Goal: Information Seeking & Learning: Learn about a topic

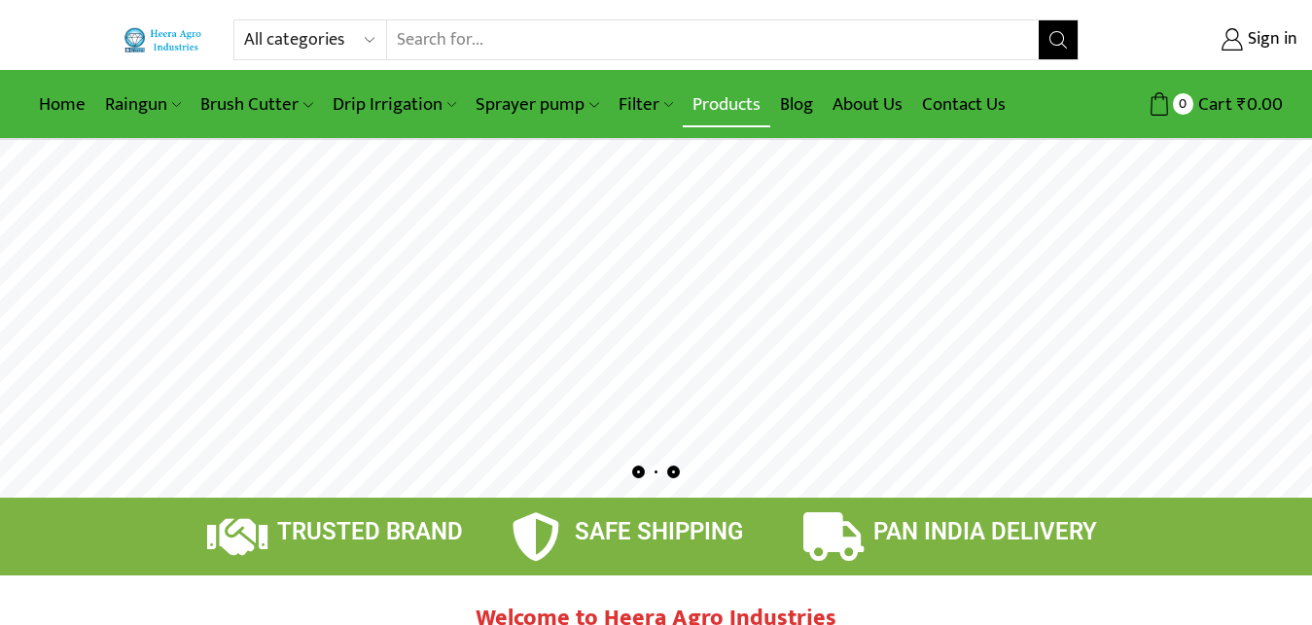
click at [703, 112] on link "Products" at bounding box center [727, 105] width 88 height 46
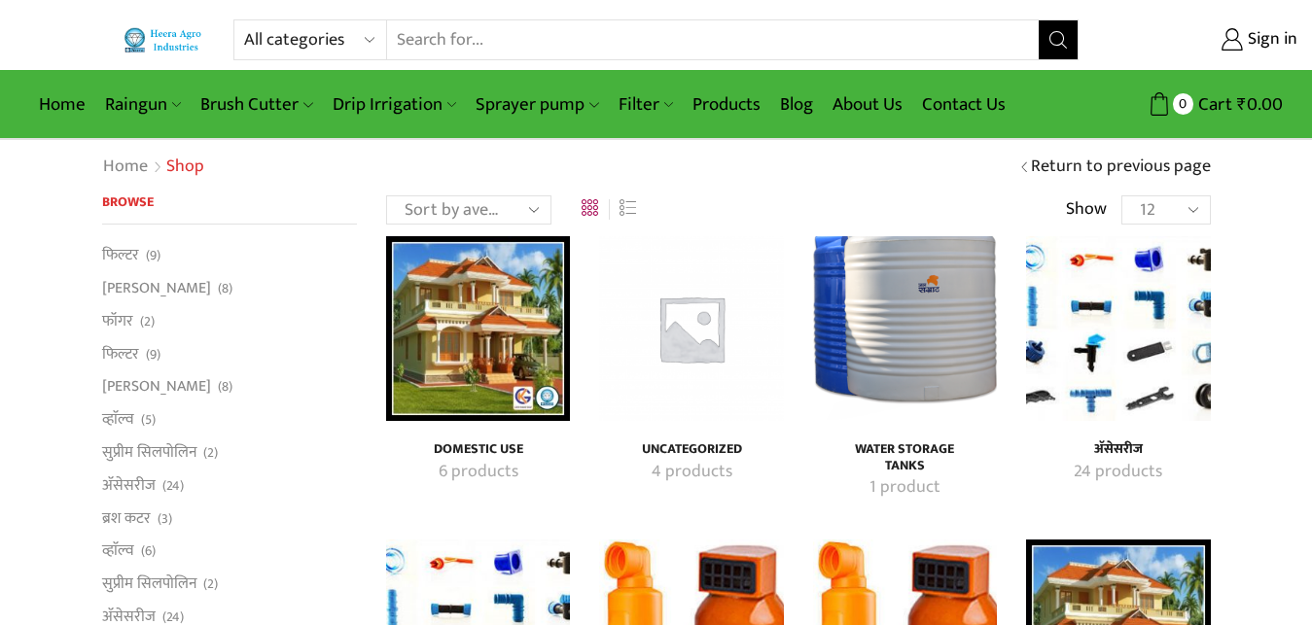
click at [705, 453] on h4 "Uncategorized" at bounding box center [691, 450] width 141 height 17
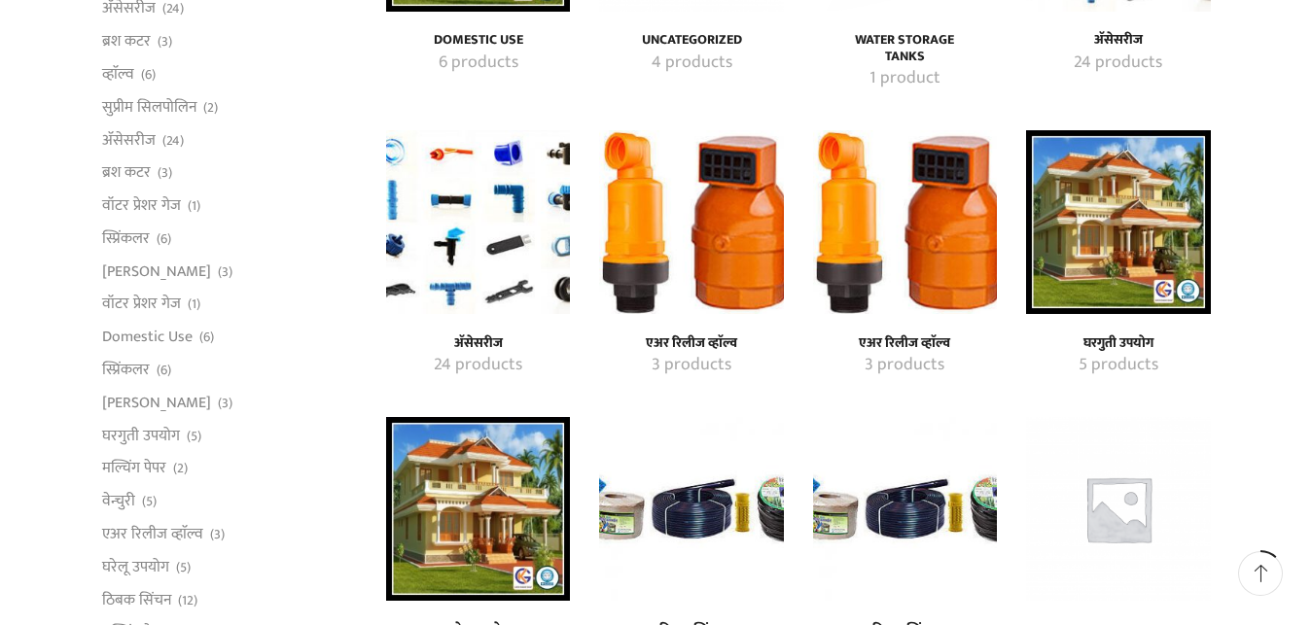
scroll to position [496, 0]
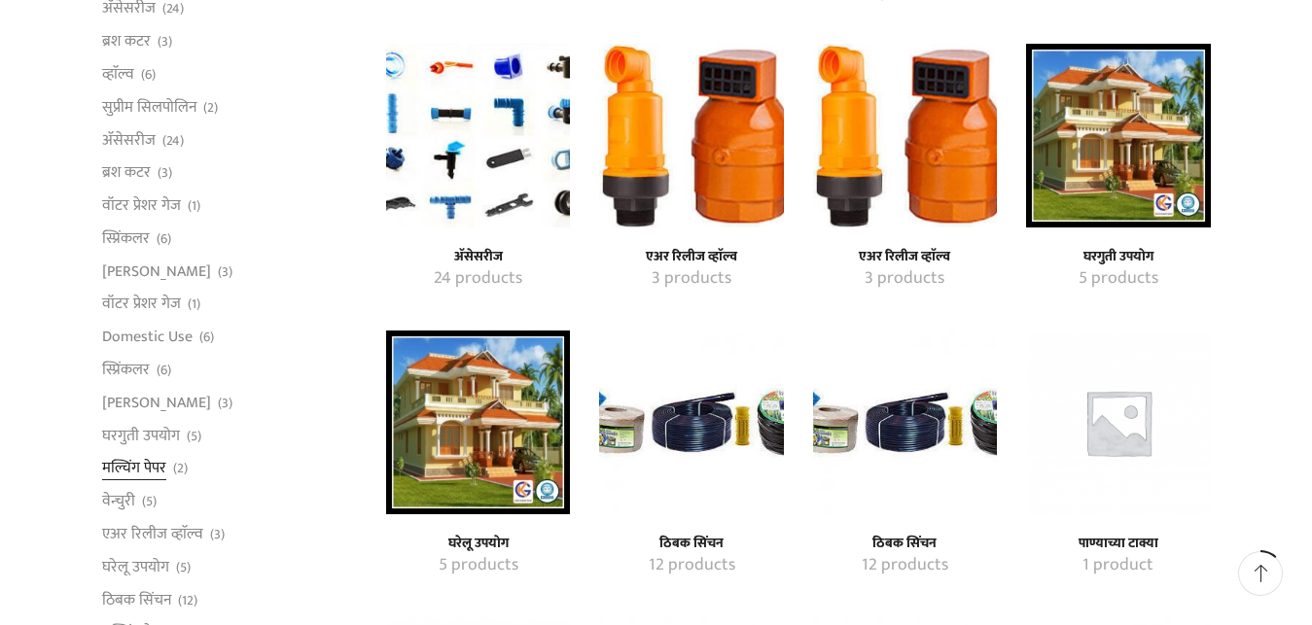
click at [145, 472] on link "मल्चिंग पेपर" at bounding box center [134, 468] width 64 height 33
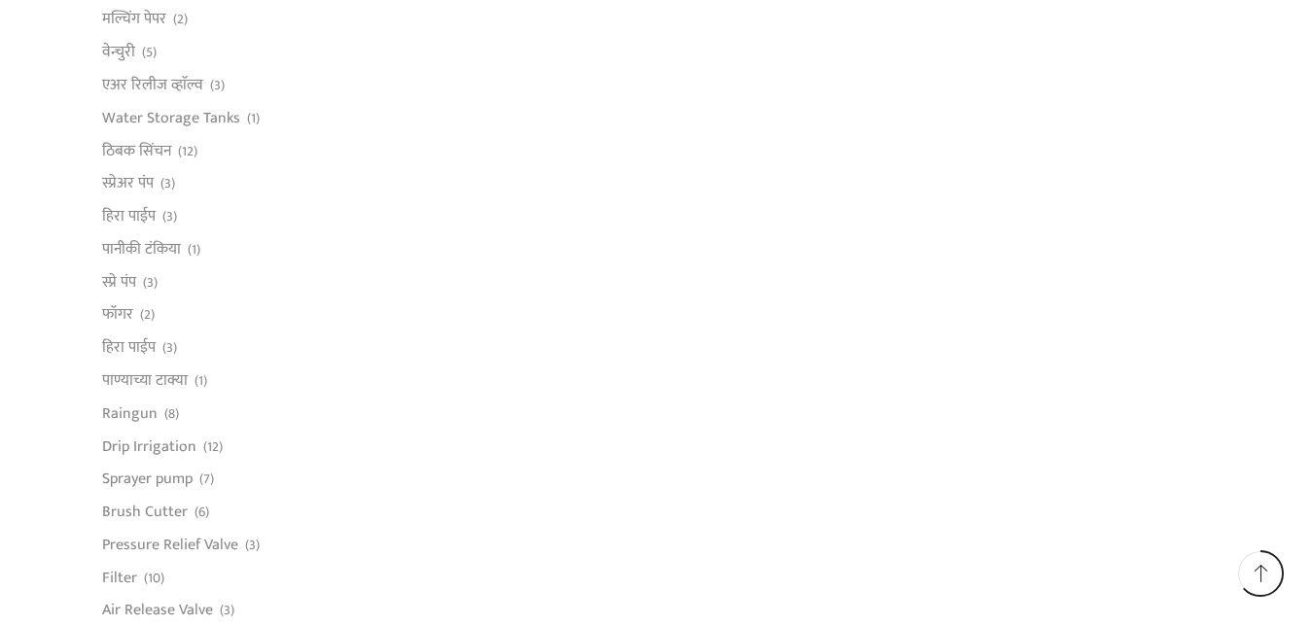
scroll to position [992, 0]
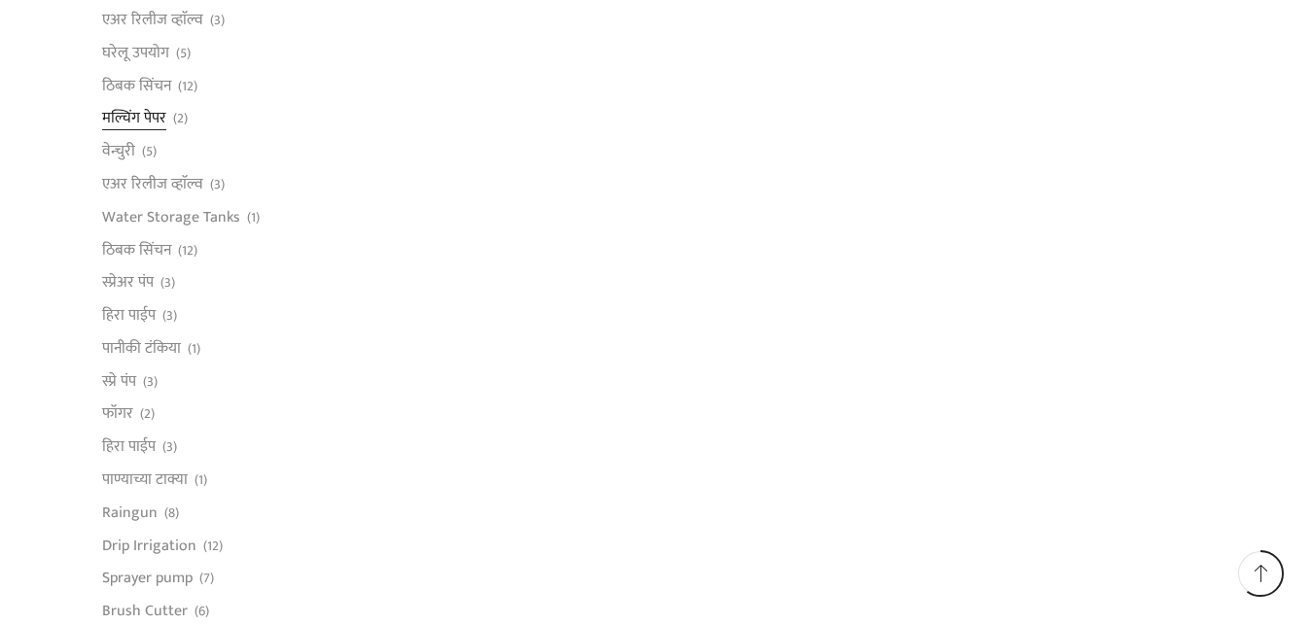
click at [157, 119] on link "मल्चिंग पेपर" at bounding box center [134, 118] width 64 height 33
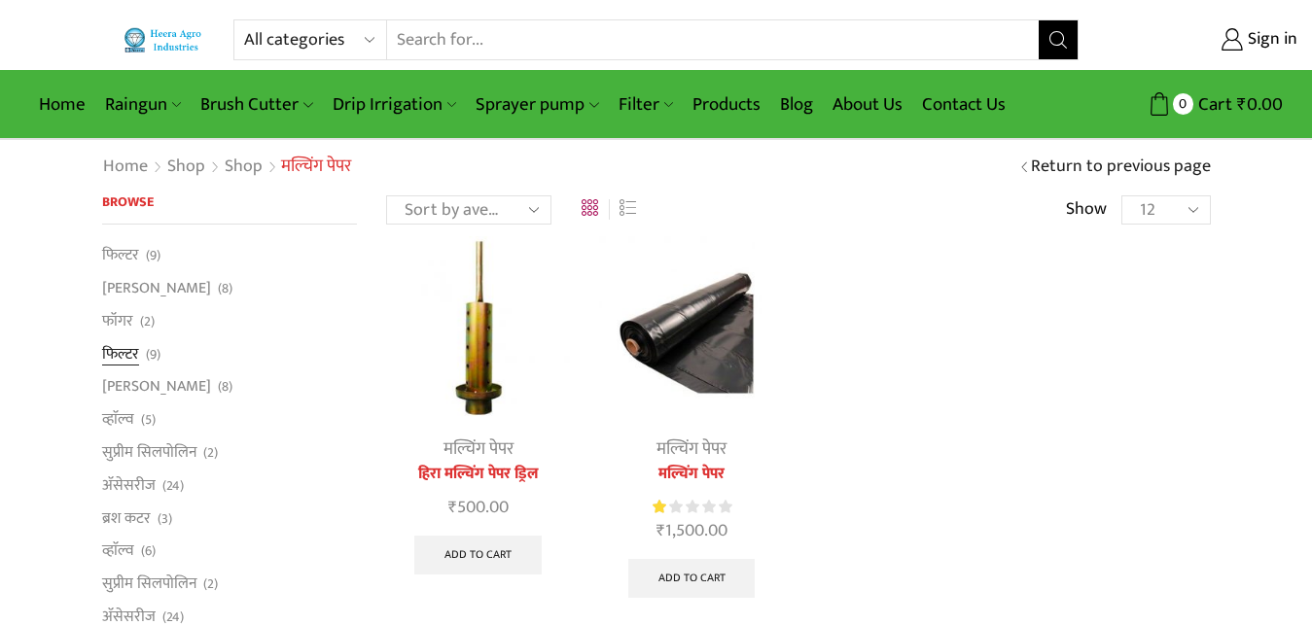
click at [124, 356] on link "फिल्टर" at bounding box center [120, 353] width 37 height 33
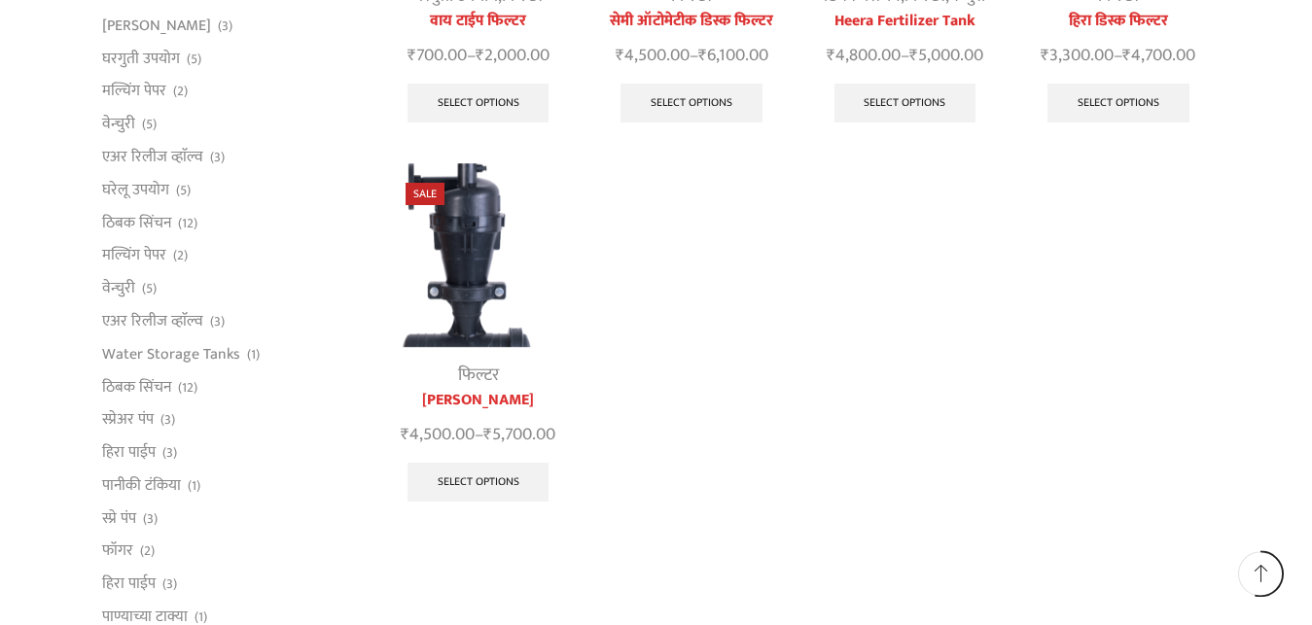
scroll to position [893, 0]
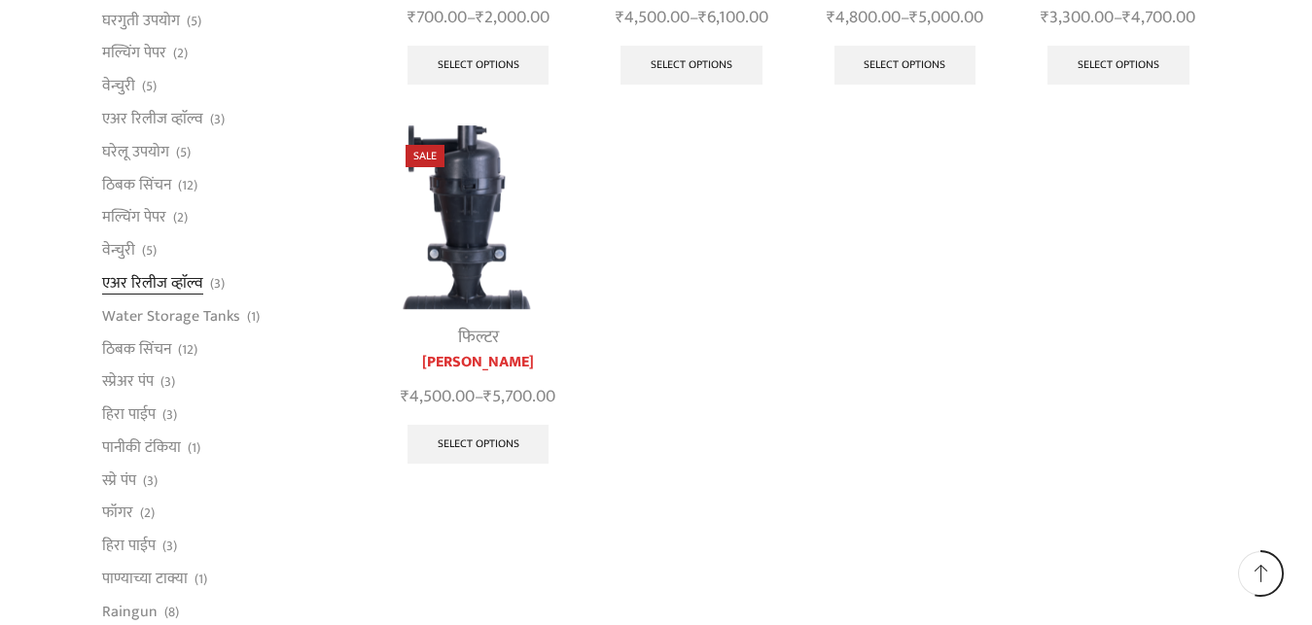
click at [195, 281] on link "एअर रिलीज व्हाॅल्व" at bounding box center [152, 282] width 101 height 33
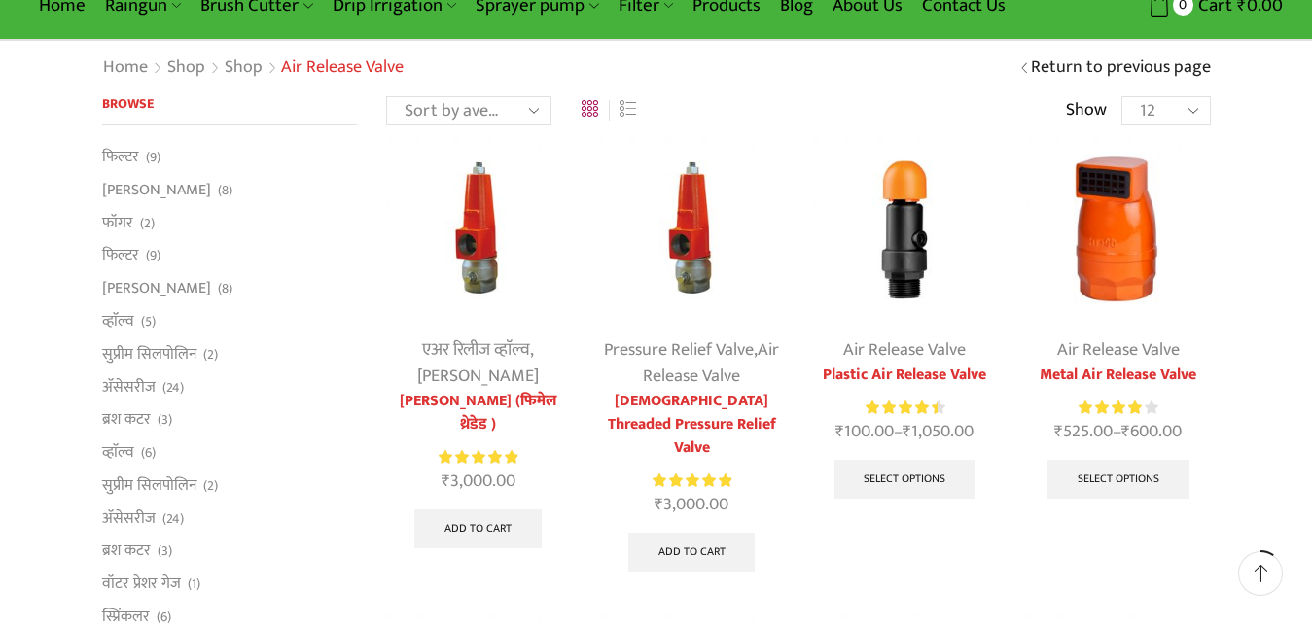
scroll to position [198, 0]
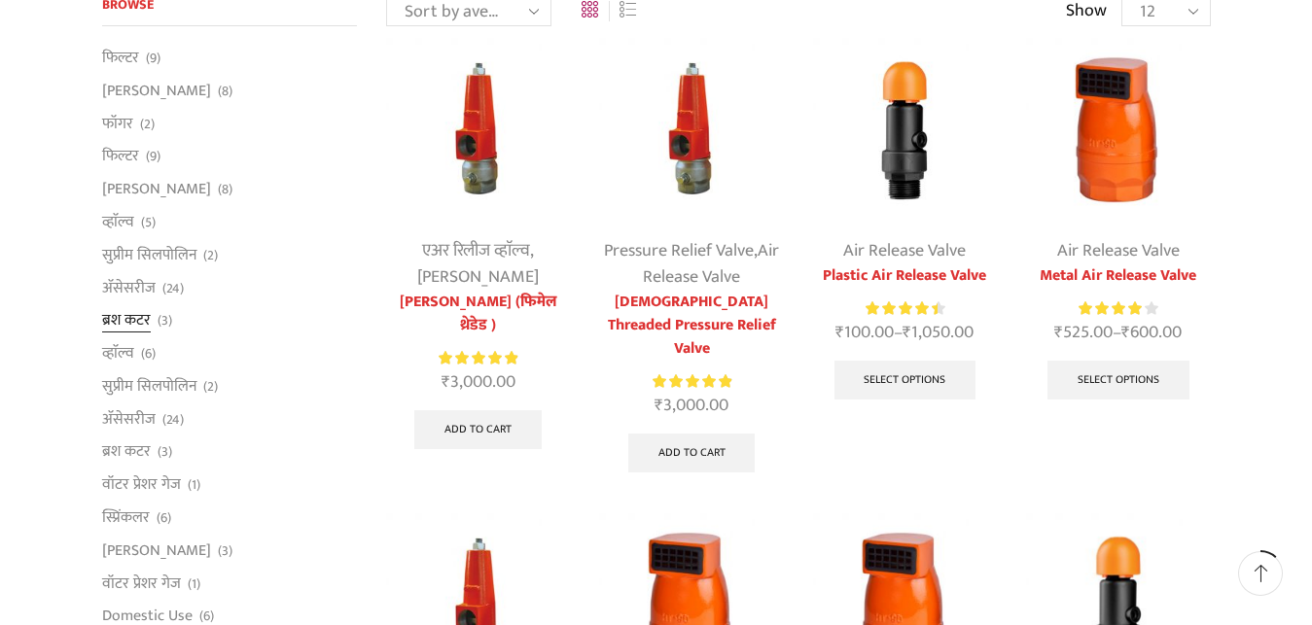
click at [148, 320] on link "ब्रश कटर" at bounding box center [126, 320] width 49 height 33
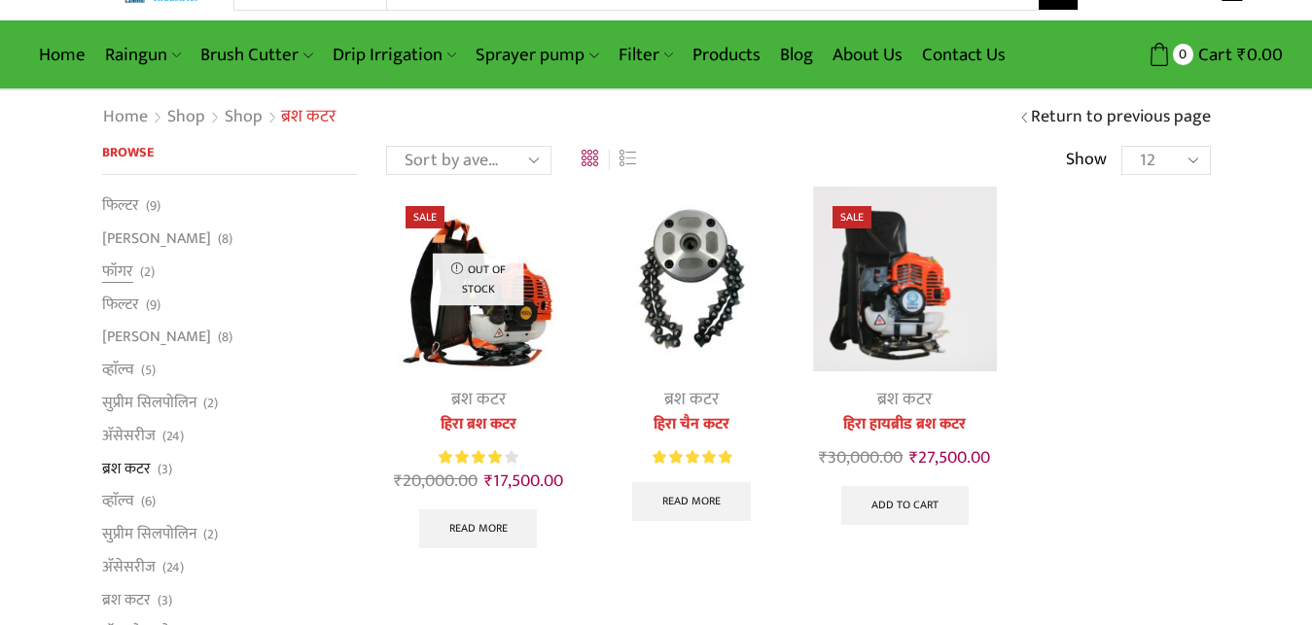
scroll to position [99, 0]
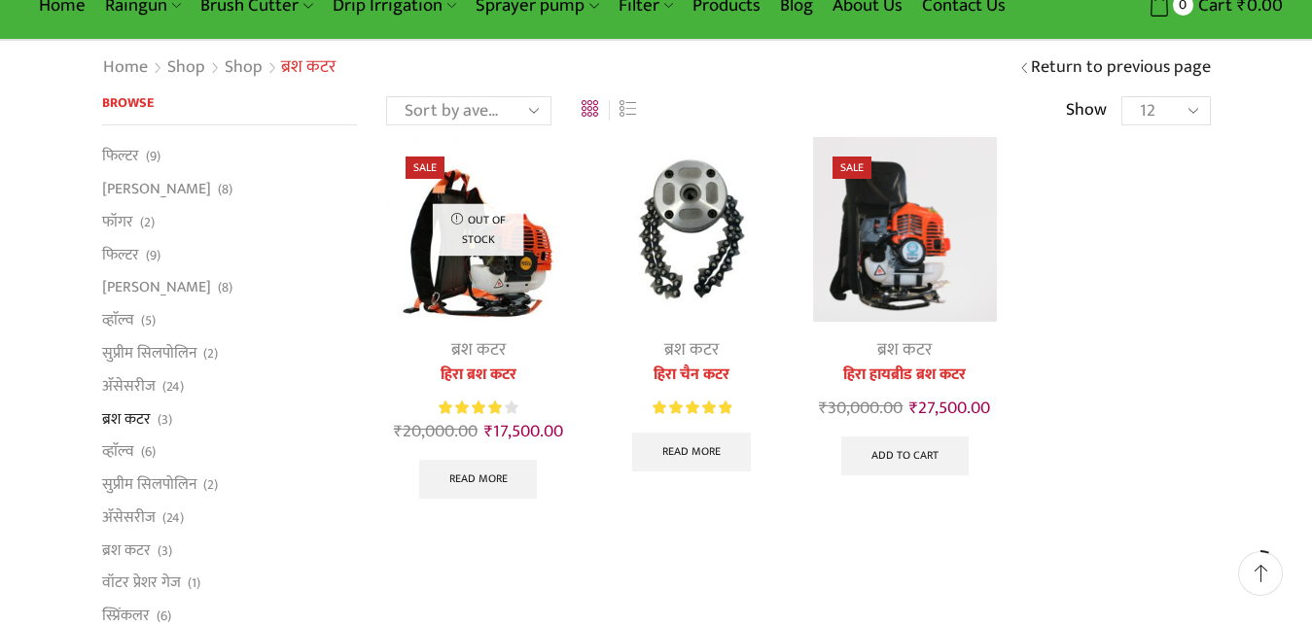
click at [703, 186] on img at bounding box center [691, 229] width 184 height 184
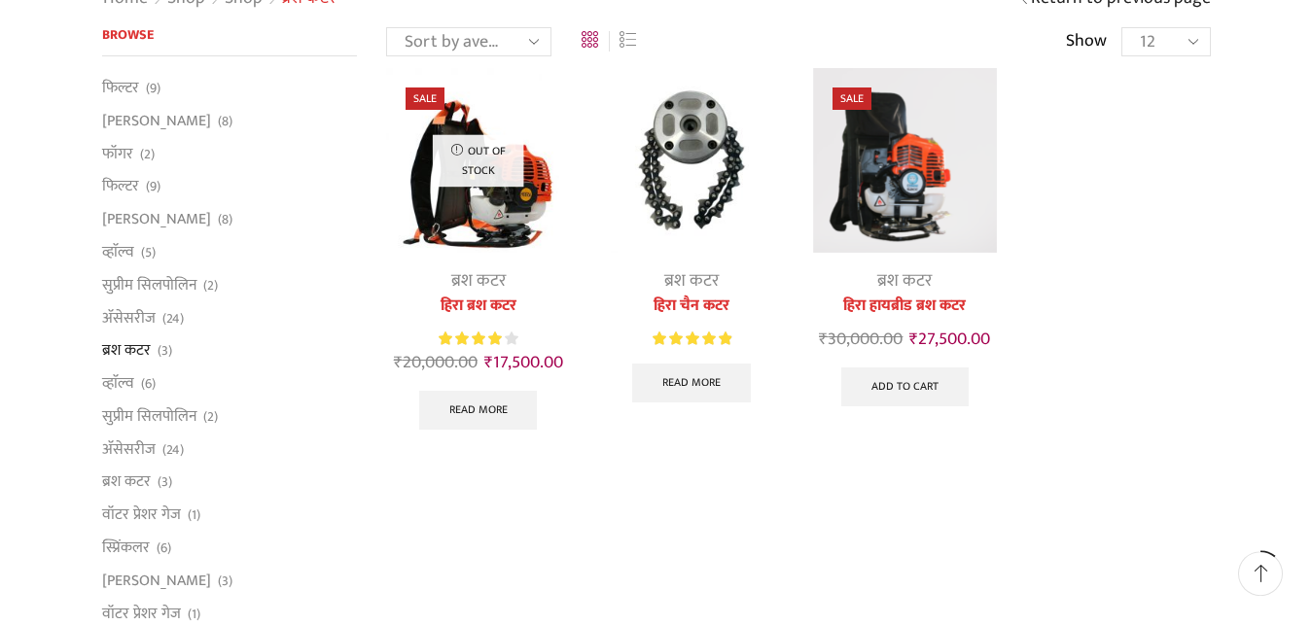
scroll to position [198, 0]
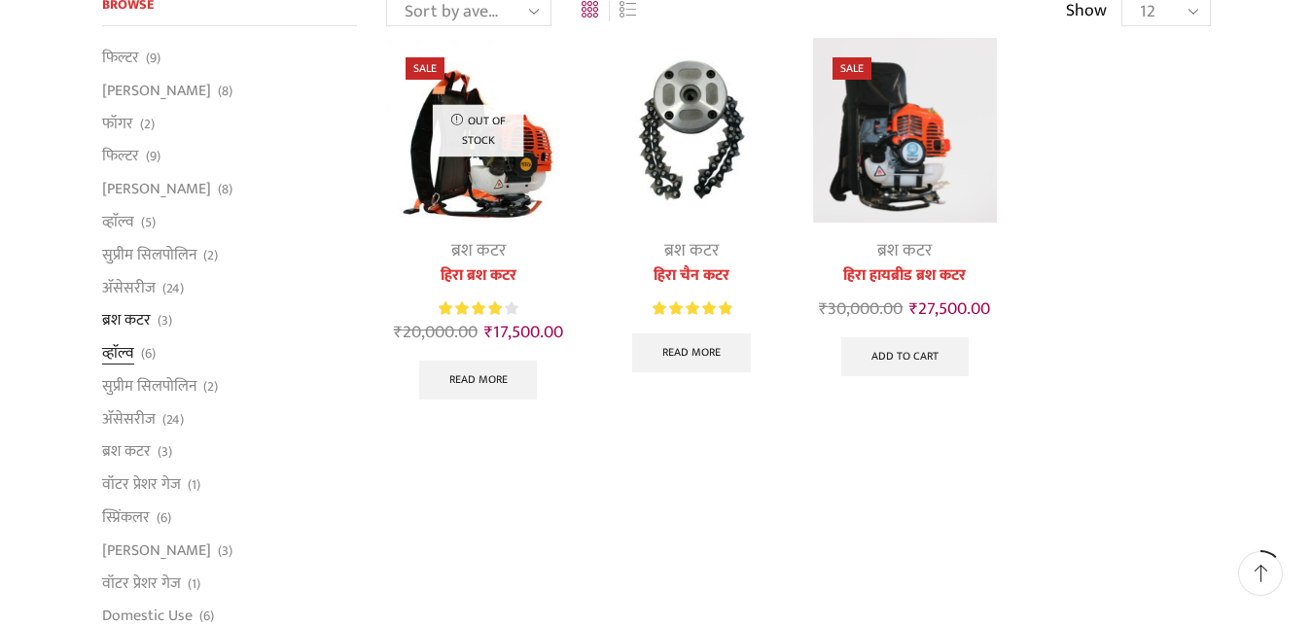
click at [131, 353] on link "व्हाॅल्व" at bounding box center [118, 353] width 32 height 33
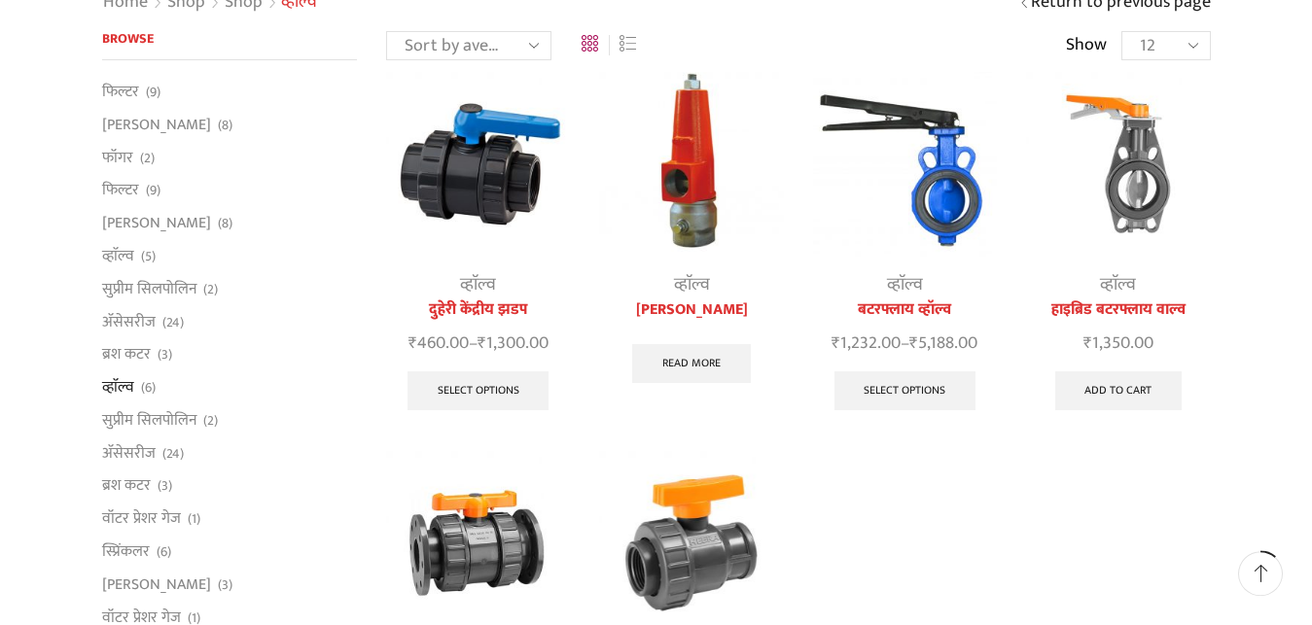
scroll to position [198, 0]
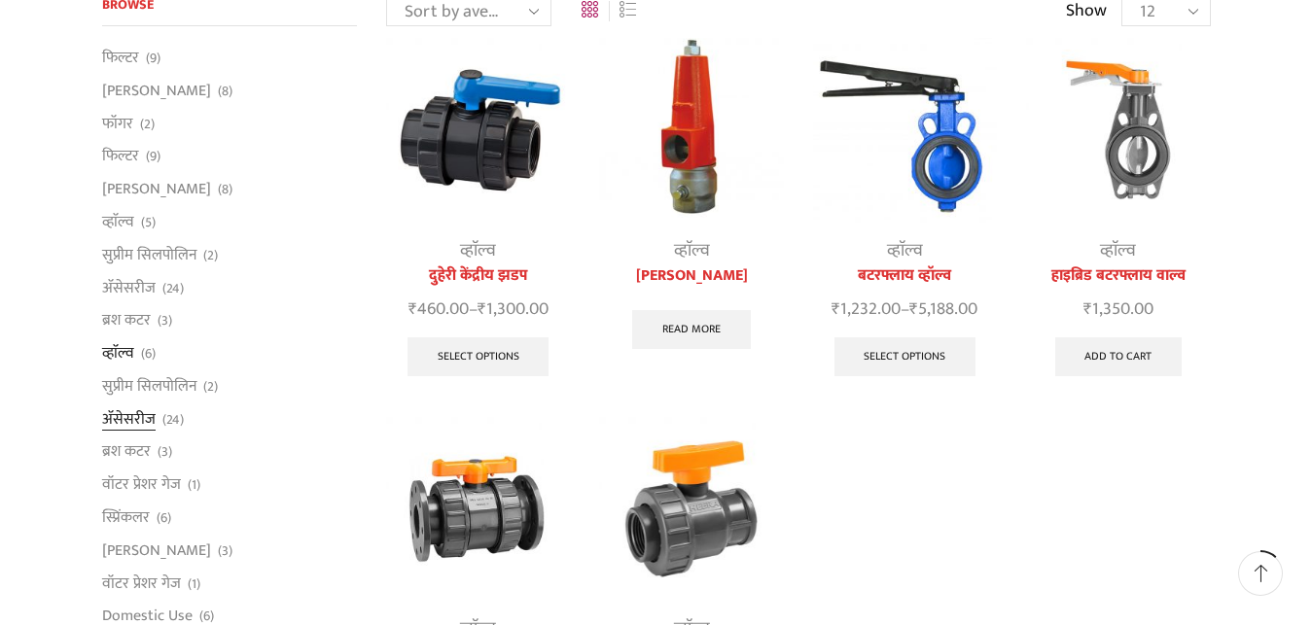
click at [151, 419] on link "अ‍ॅसेसरीज" at bounding box center [128, 419] width 53 height 33
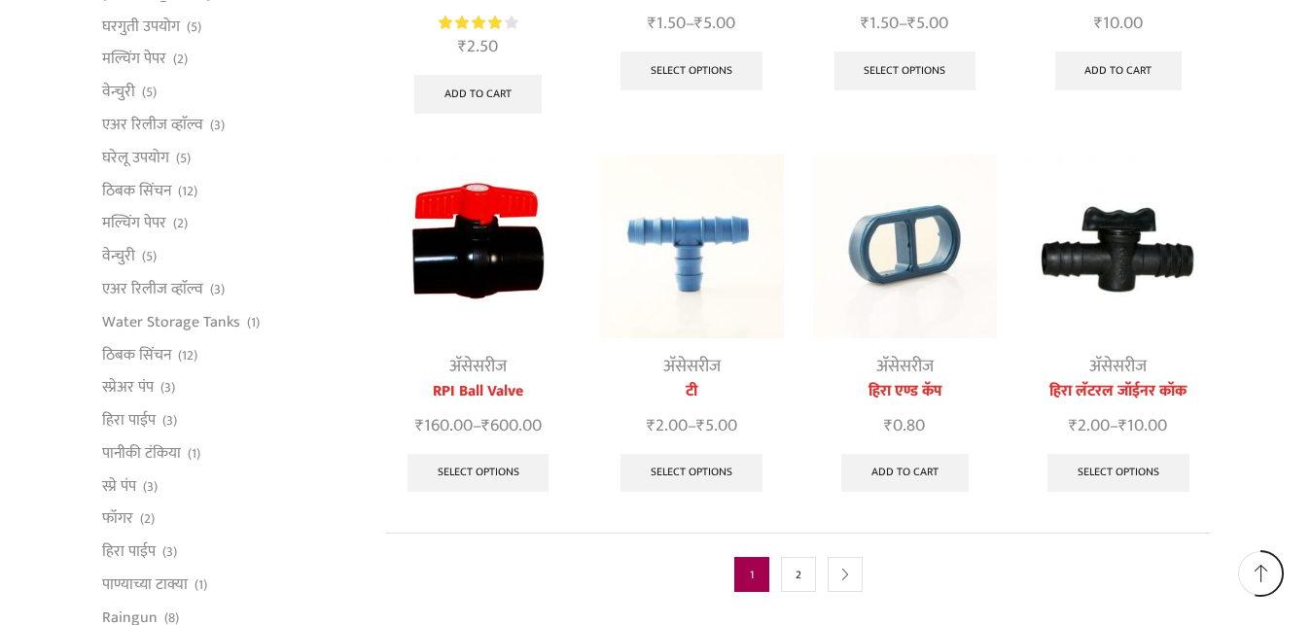
scroll to position [893, 0]
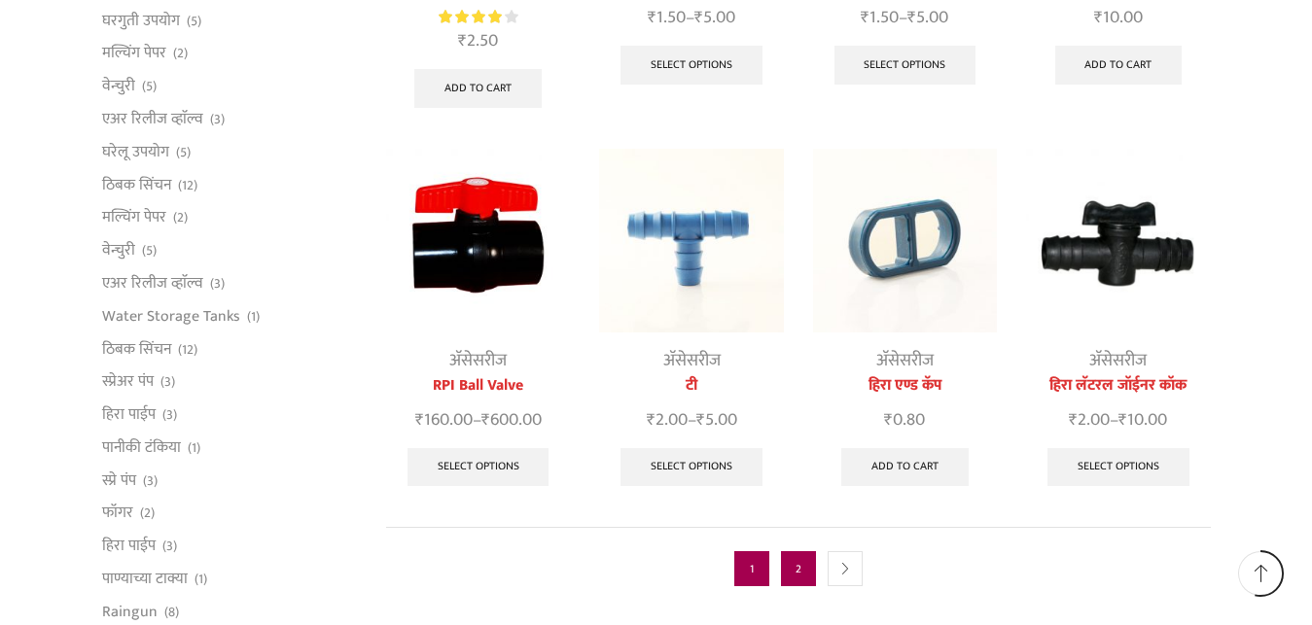
click at [798, 551] on link "2" at bounding box center [798, 568] width 35 height 35
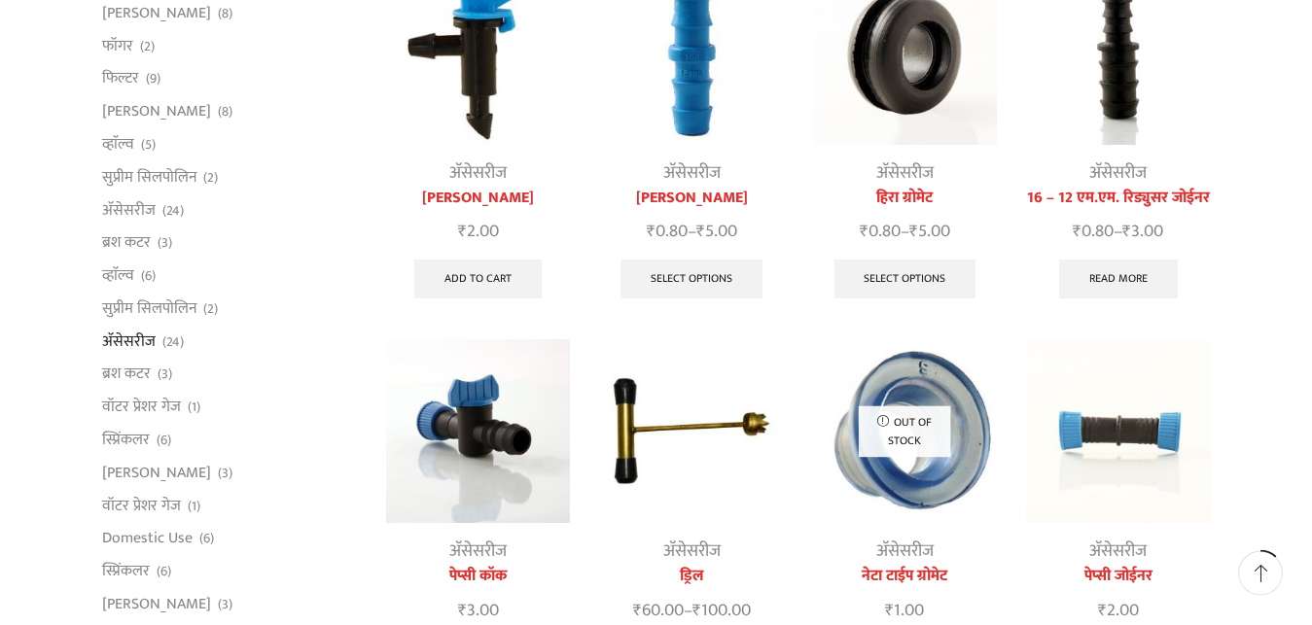
scroll to position [298, 0]
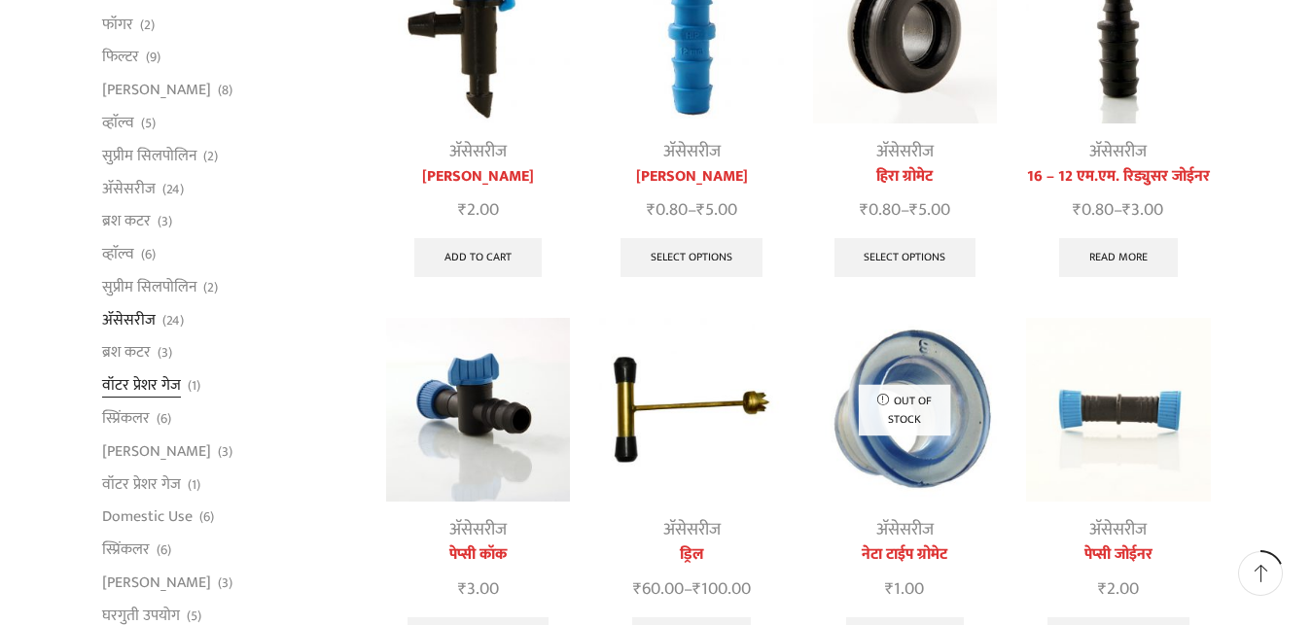
click at [152, 386] on link "वॉटर प्रेशर गेज" at bounding box center [141, 386] width 79 height 33
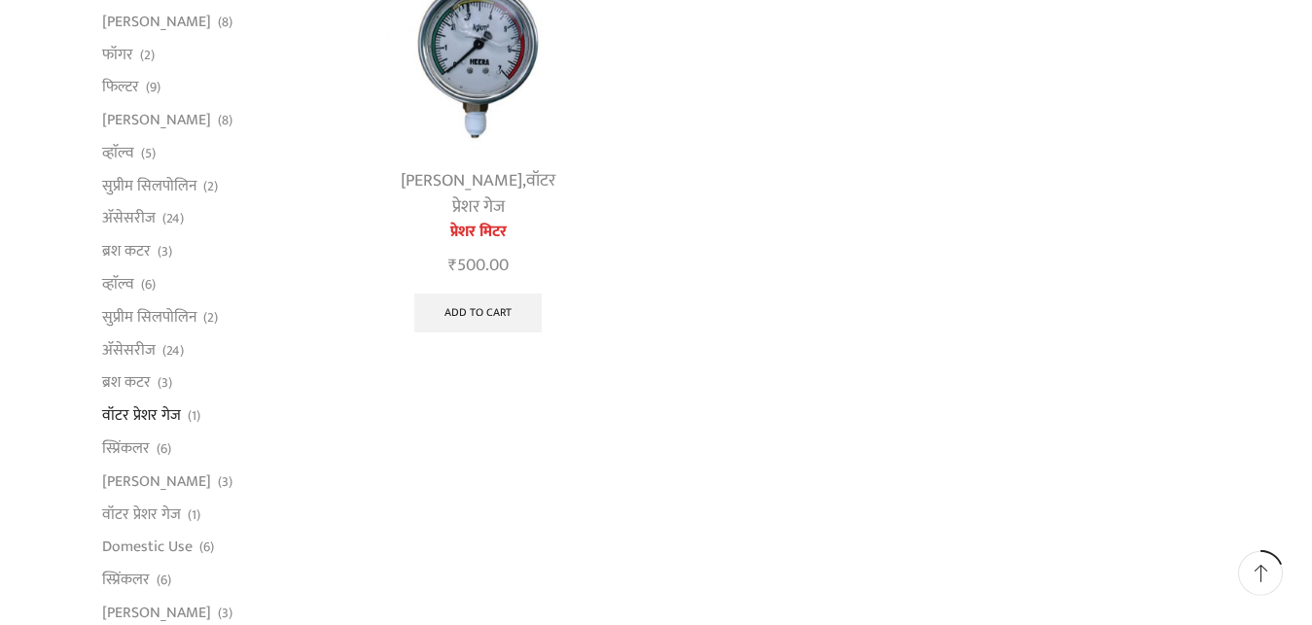
scroll to position [298, 0]
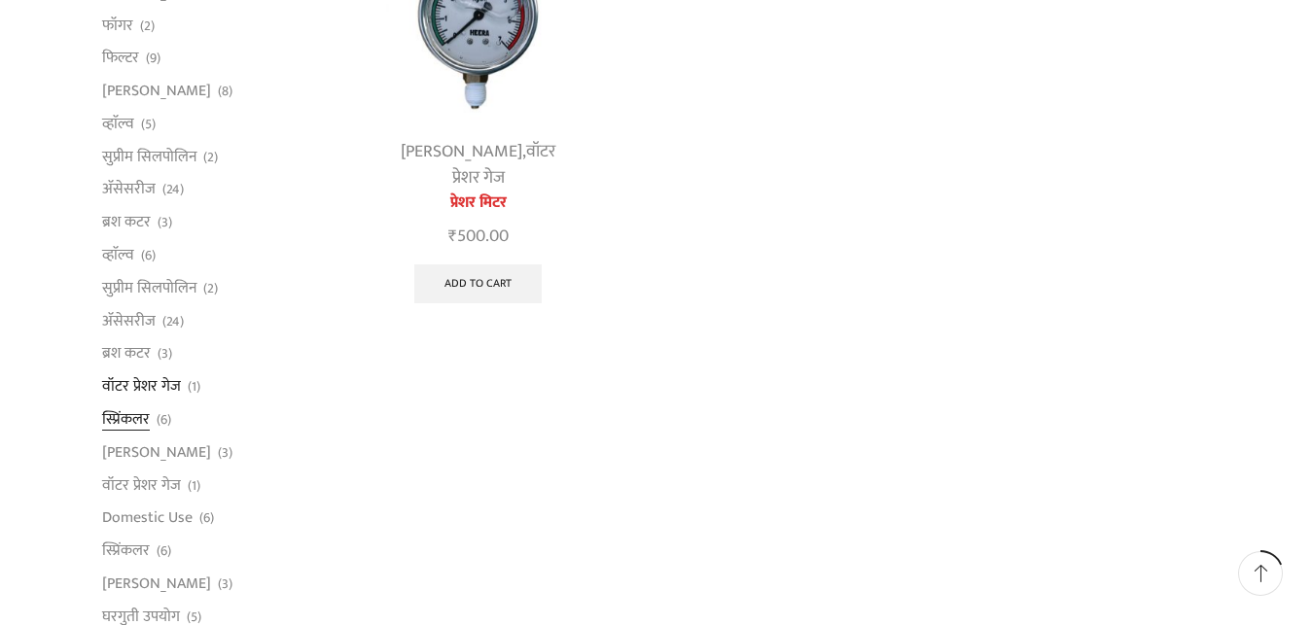
click at [134, 421] on link "स्प्रिंकलर" at bounding box center [126, 419] width 48 height 33
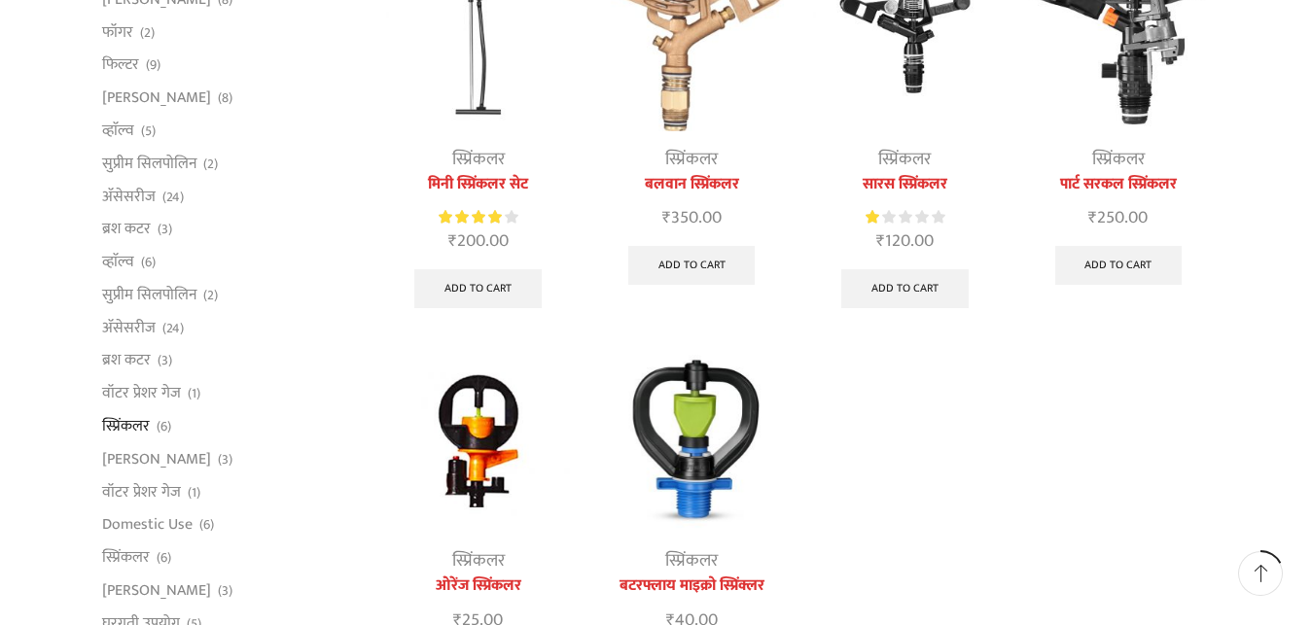
scroll to position [298, 0]
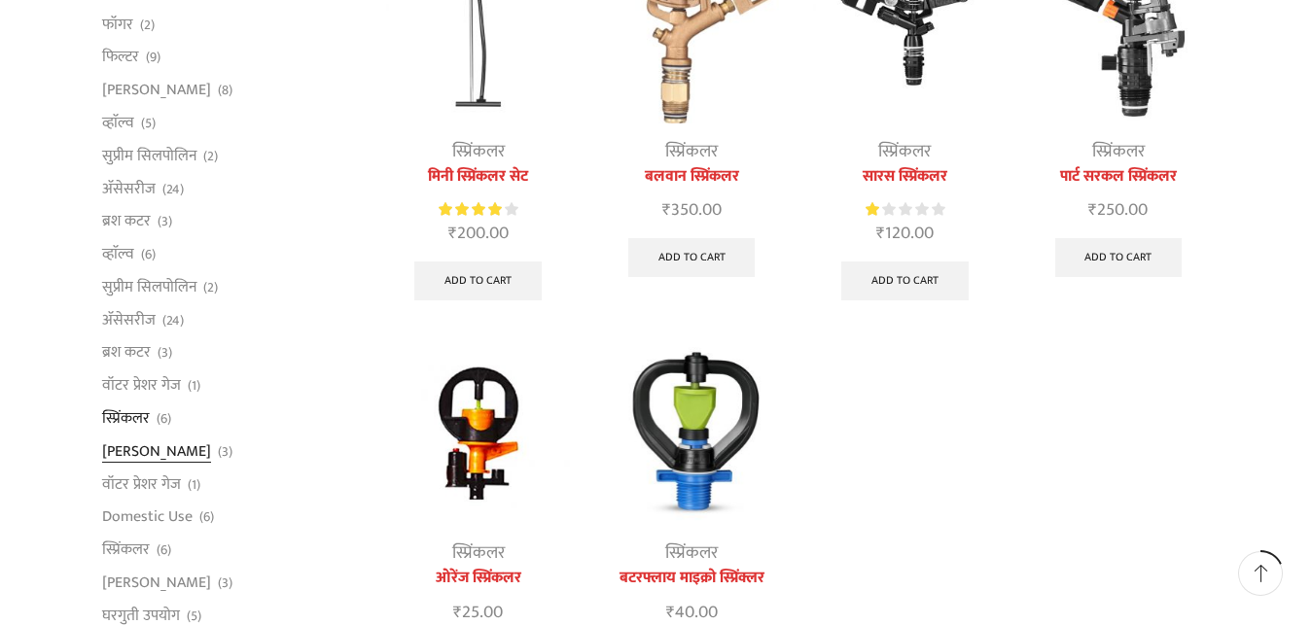
click at [183, 455] on link "[PERSON_NAME]" at bounding box center [156, 451] width 109 height 33
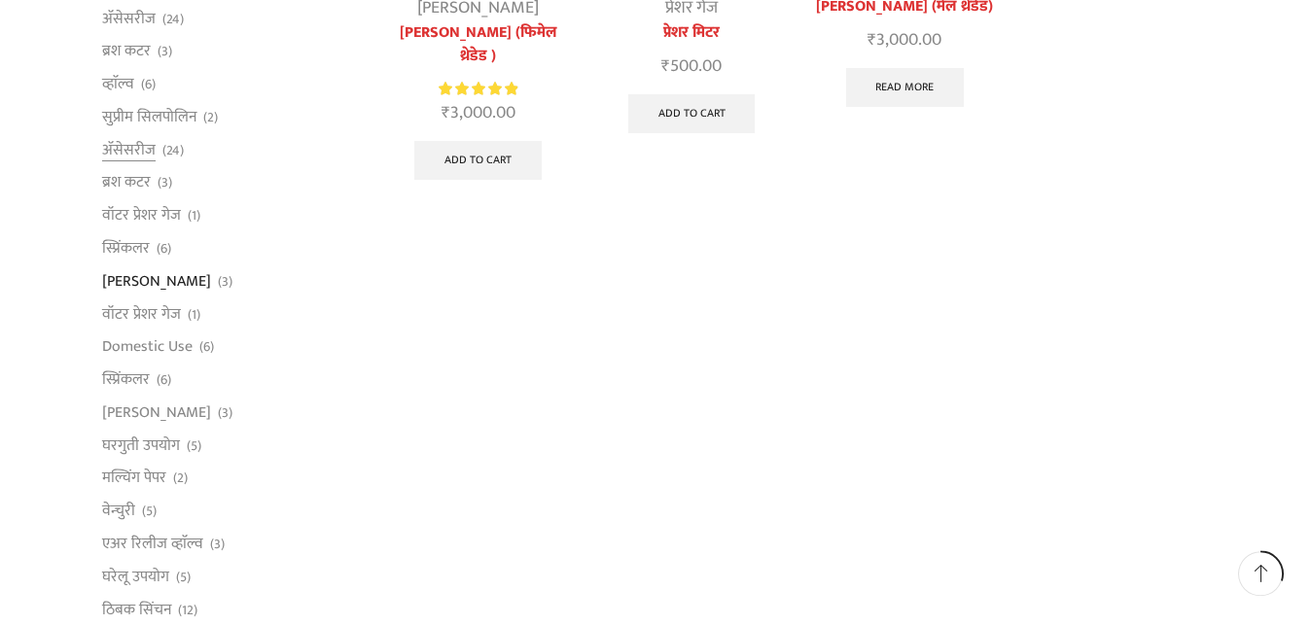
scroll to position [496, 0]
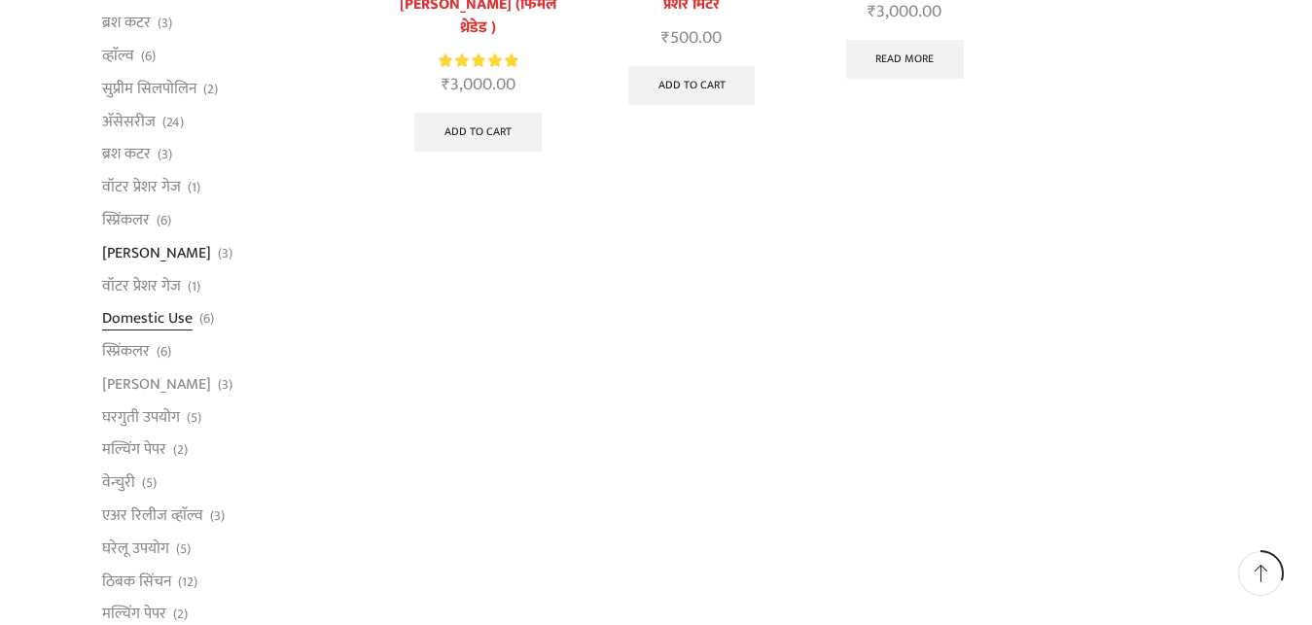
click at [170, 321] on link "Domestic Use" at bounding box center [147, 318] width 90 height 33
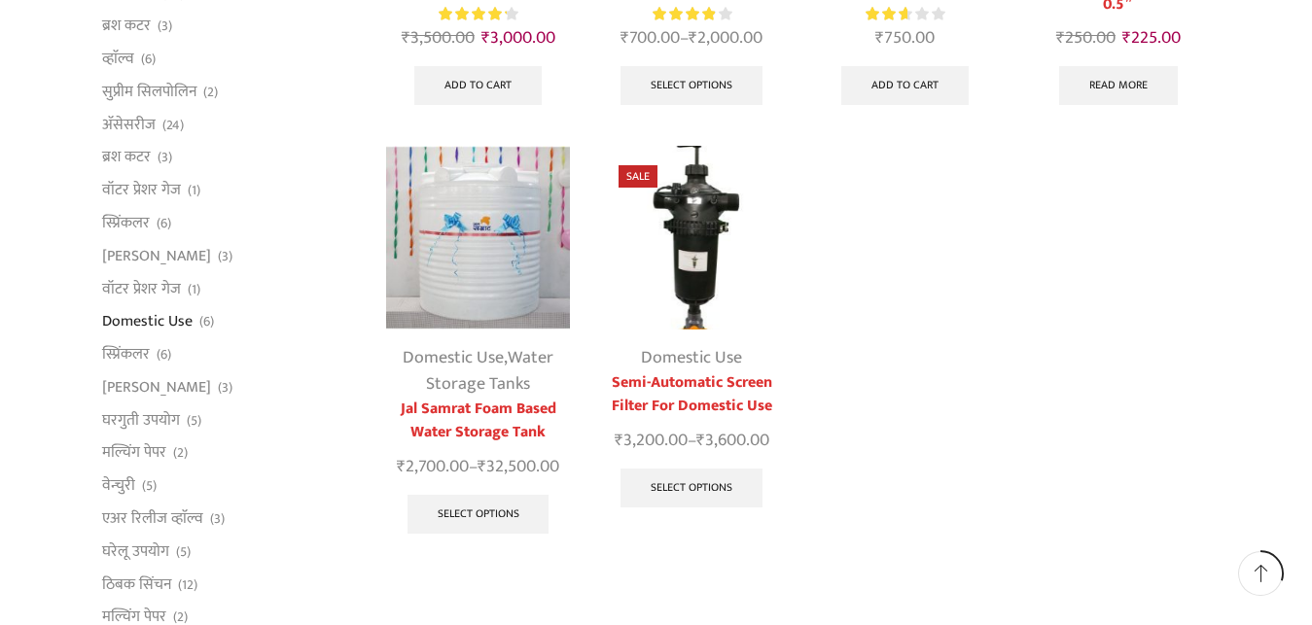
scroll to position [496, 0]
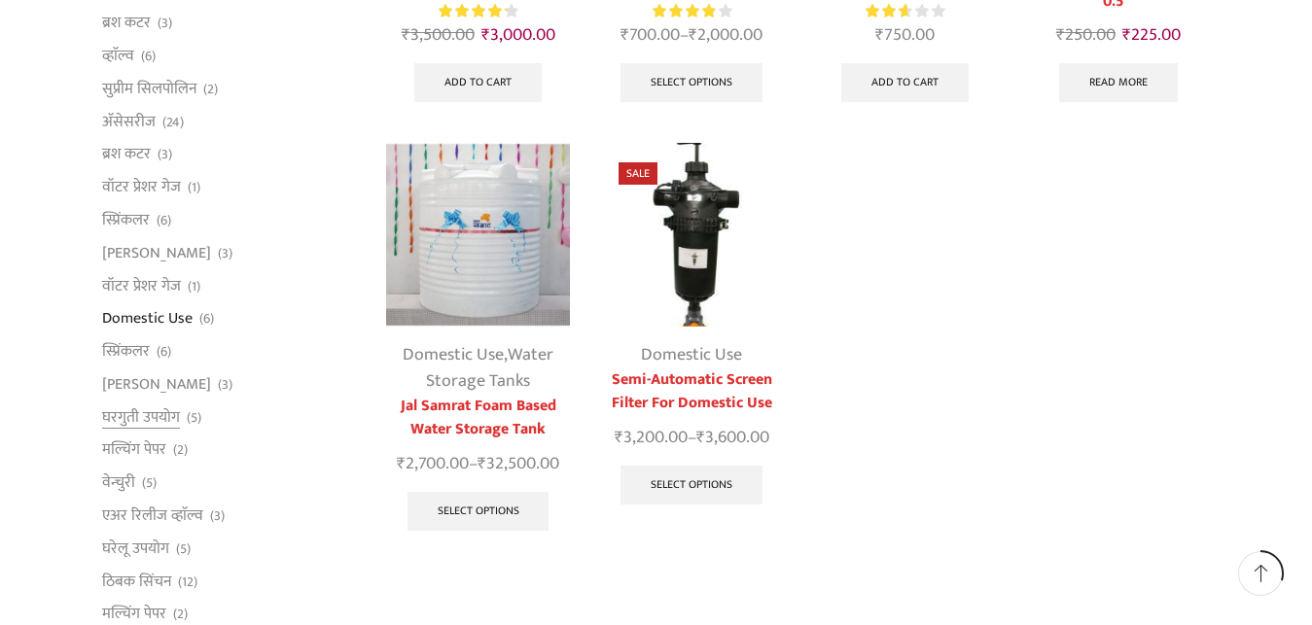
click at [182, 420] on li "घरगुती उपयोग (5)" at bounding box center [230, 417] width 256 height 33
click at [157, 416] on link "घरगुती उपयोग" at bounding box center [141, 417] width 78 height 33
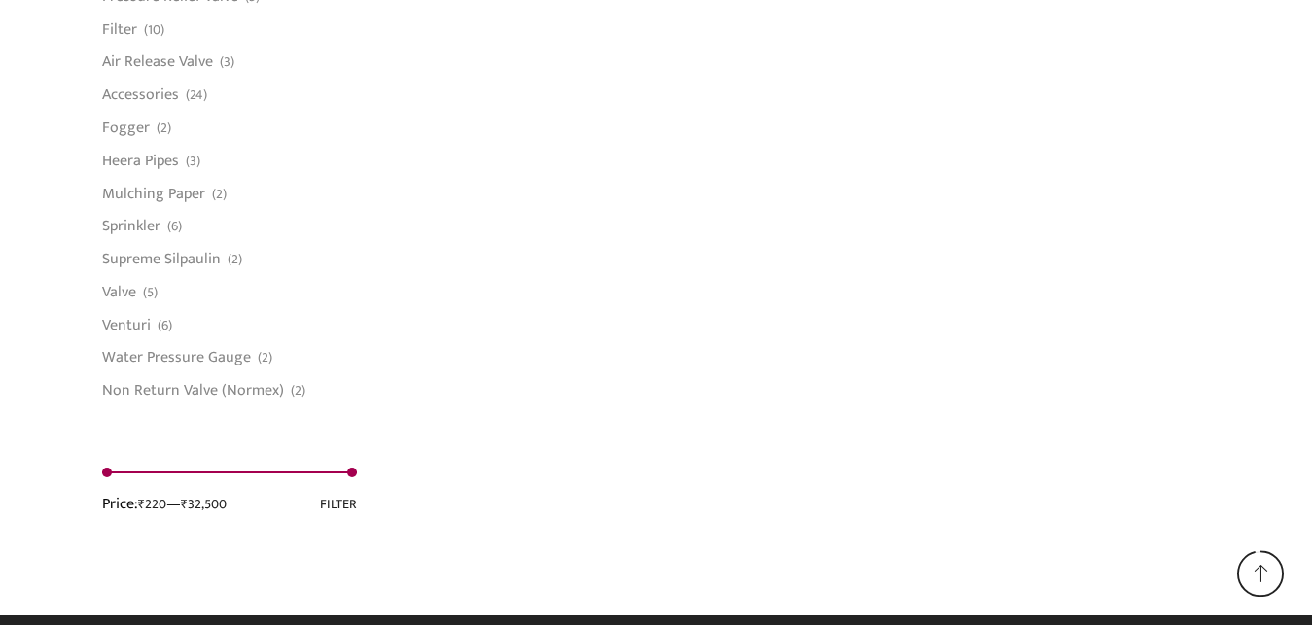
scroll to position [1663, 0]
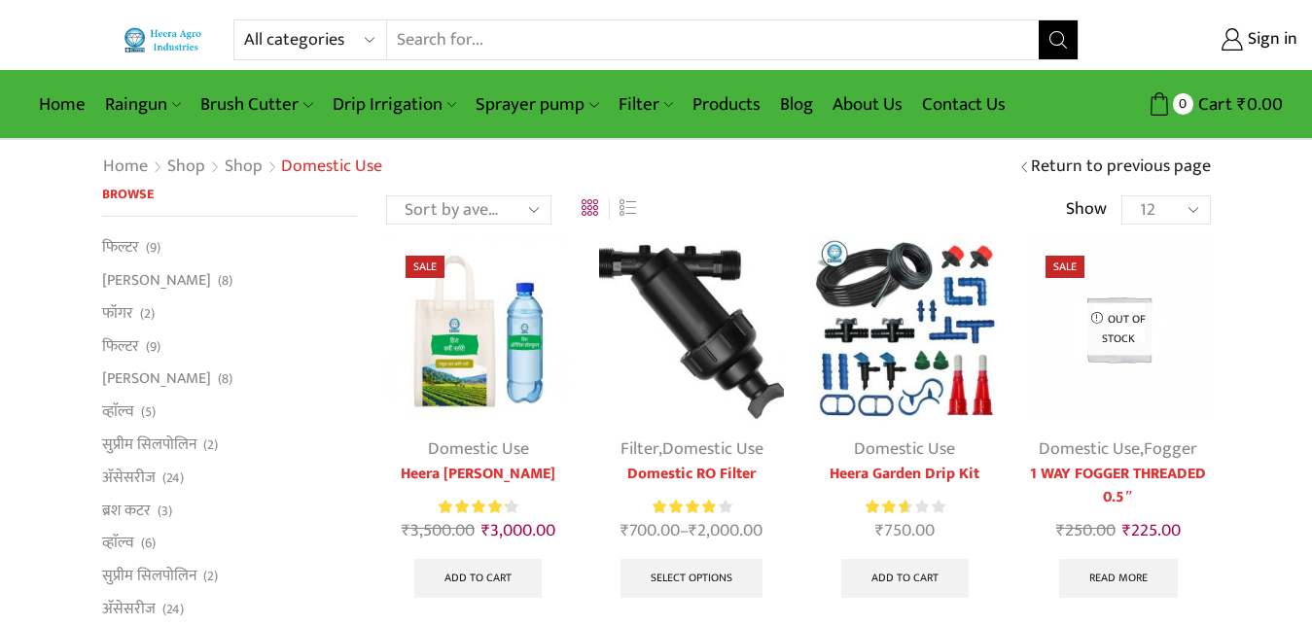
scroll to position [496, 0]
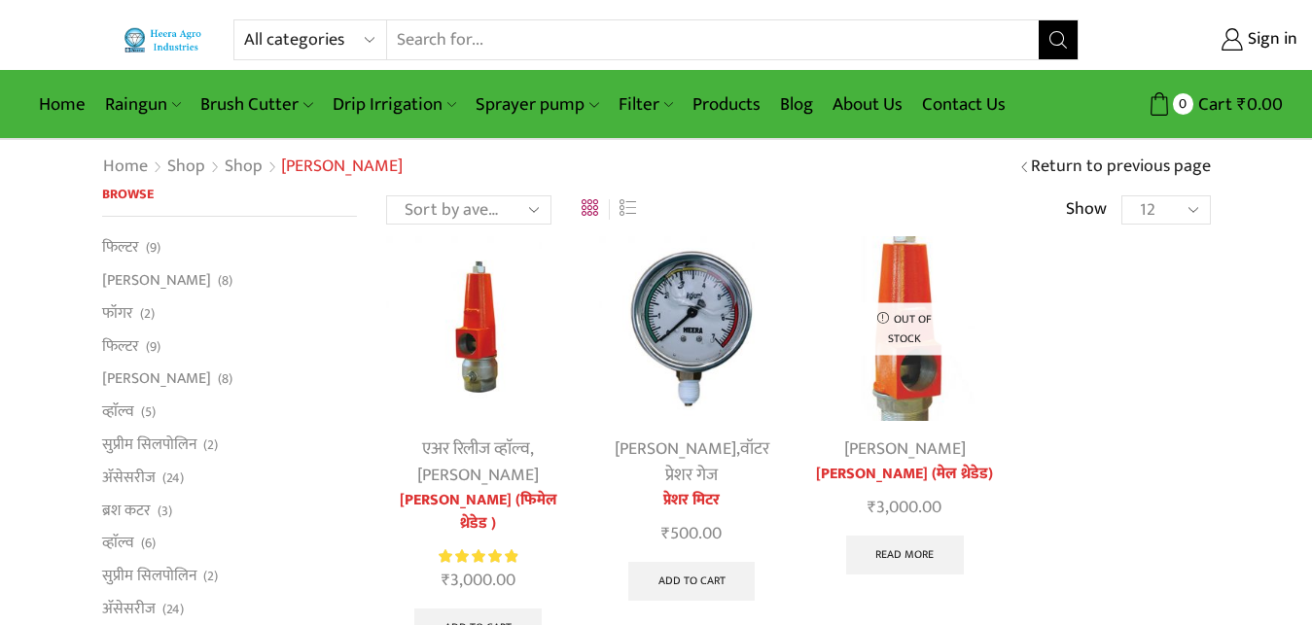
scroll to position [496, 0]
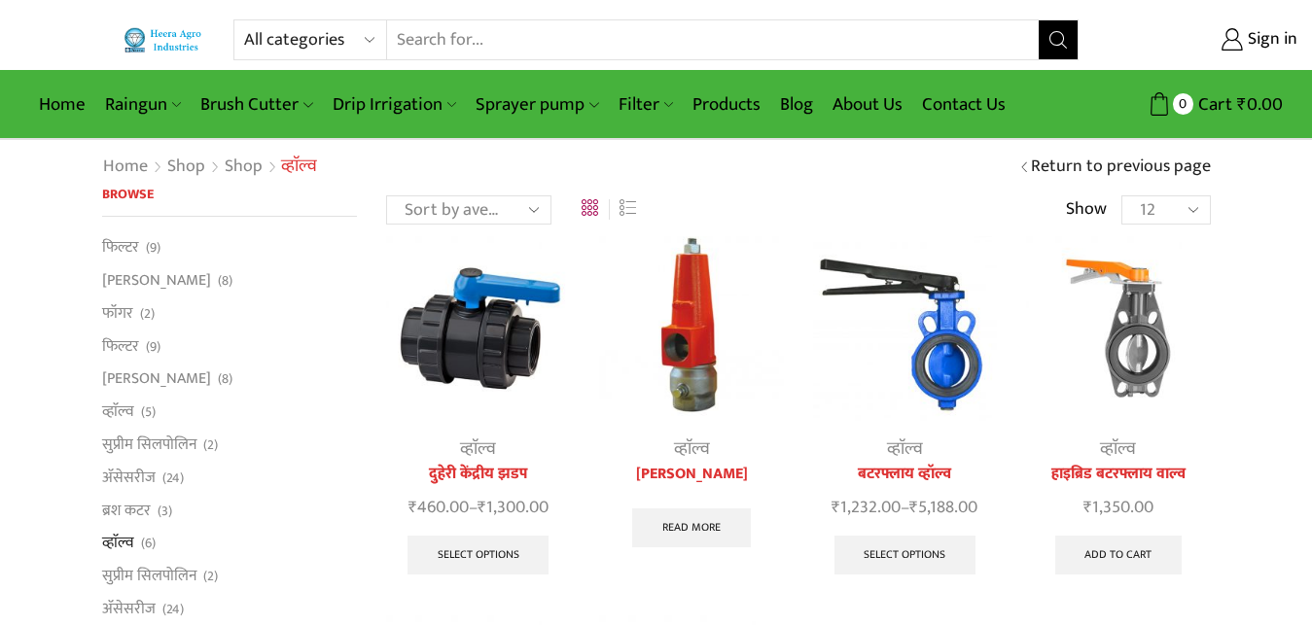
scroll to position [198, 0]
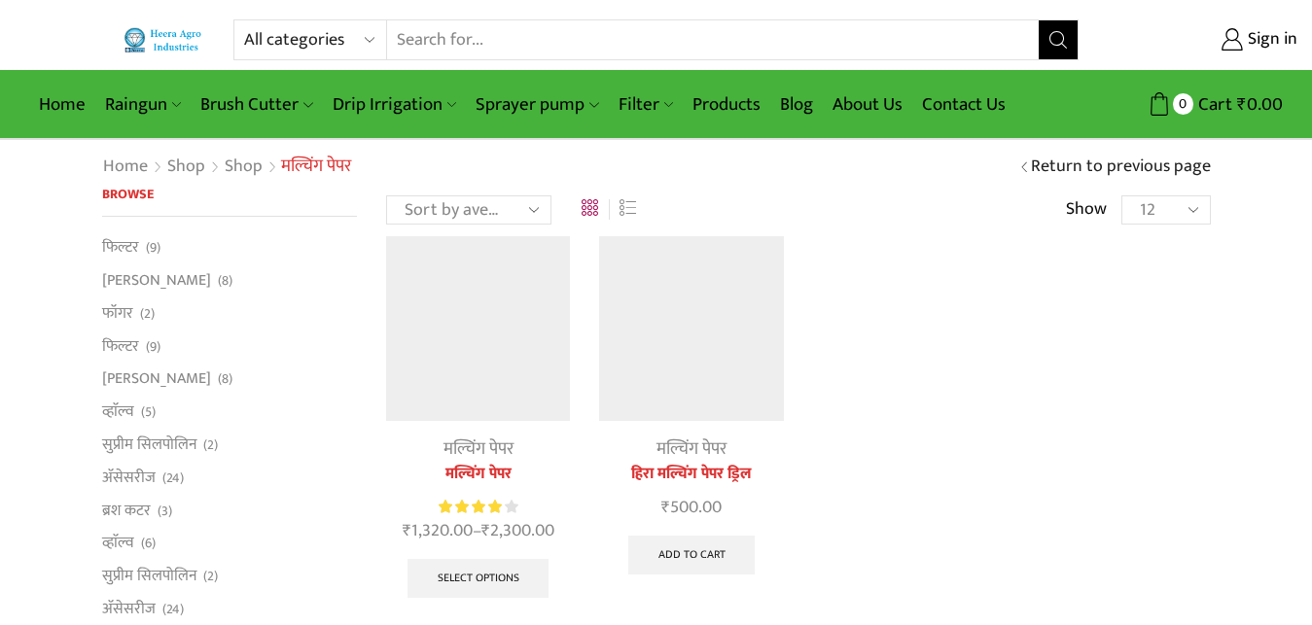
scroll to position [992, 0]
